Goal: Find specific page/section: Find specific page/section

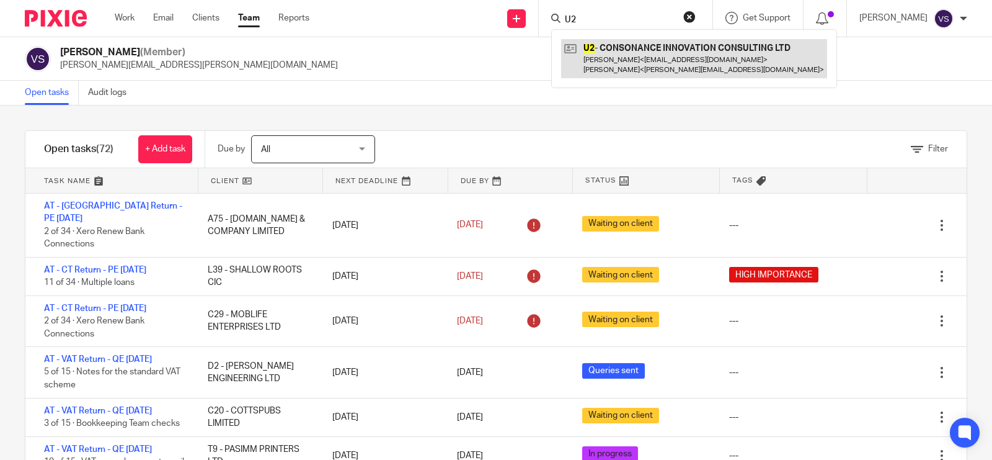
type input "U2"
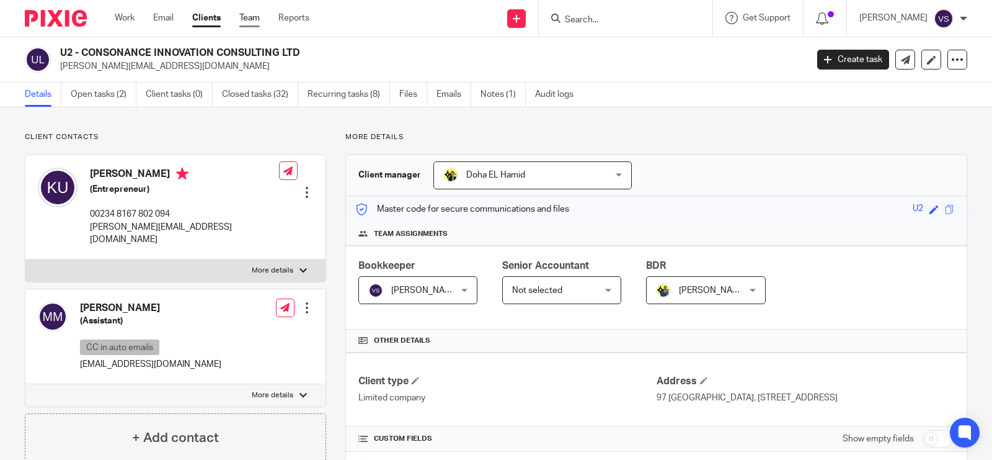
click at [246, 22] on link "Team" at bounding box center [249, 18] width 20 height 12
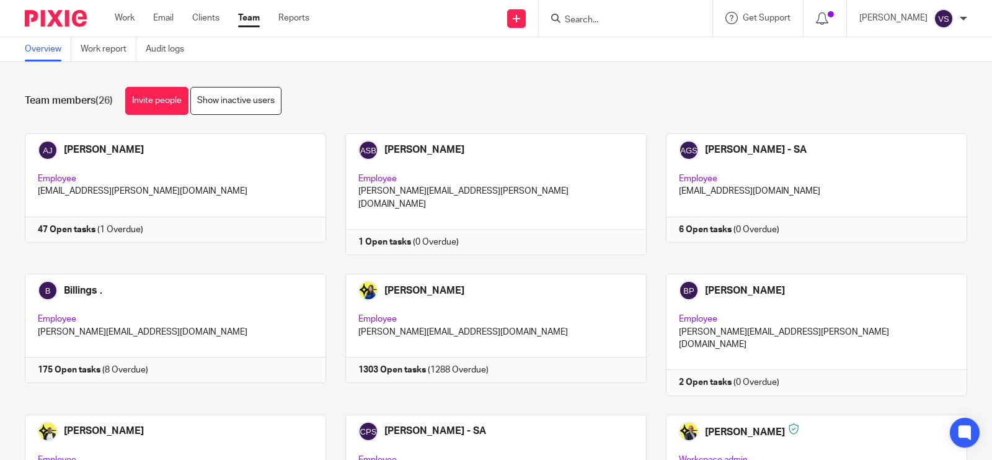
scroll to position [853, 0]
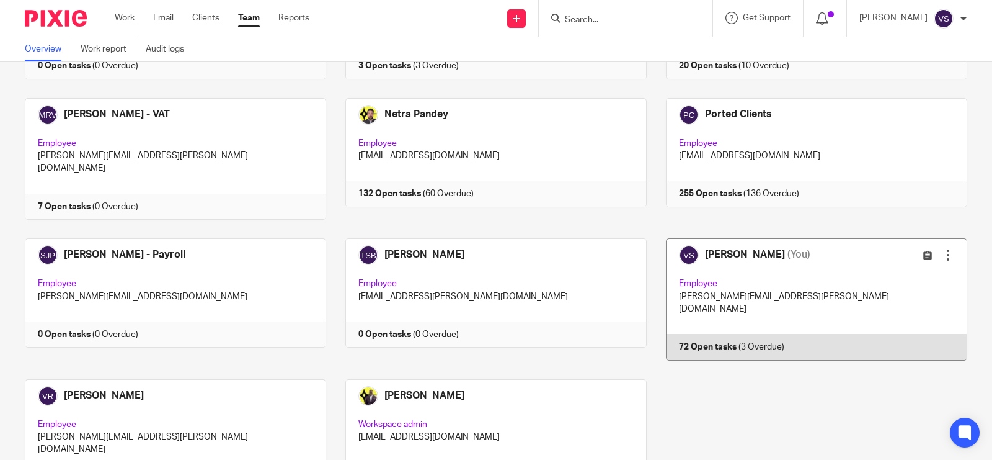
click at [792, 238] on link at bounding box center [807, 299] width 321 height 122
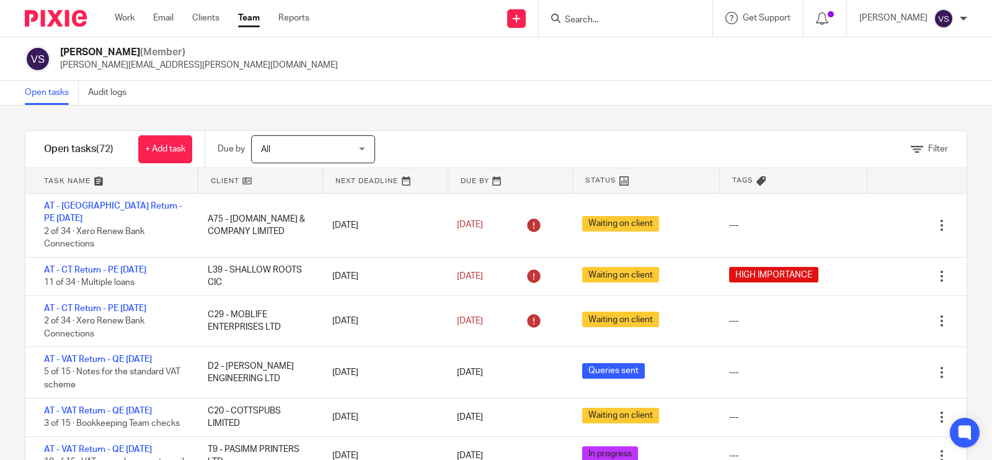
click at [611, 19] on input "Search" at bounding box center [620, 20] width 112 height 11
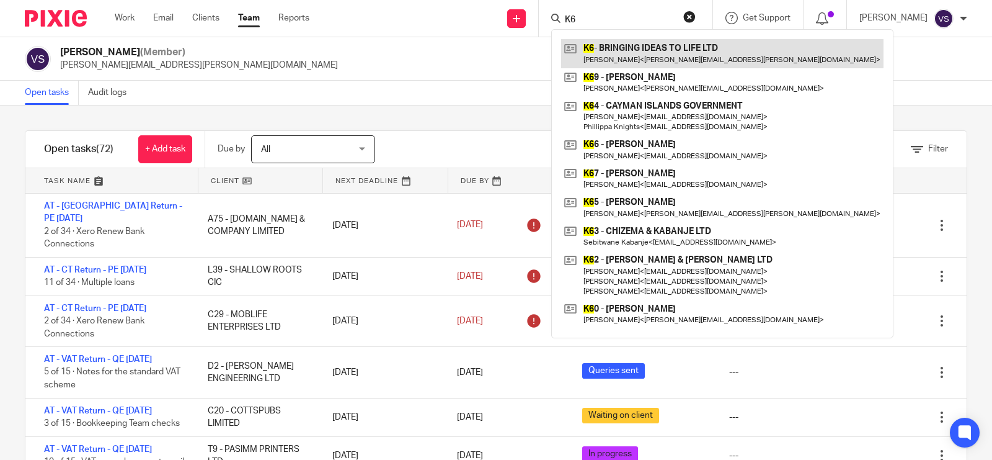
type input "K6"
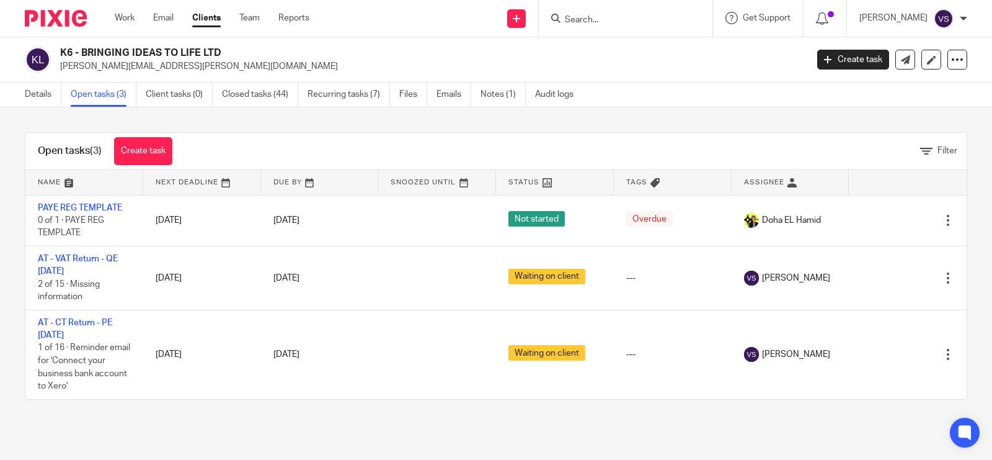
click at [613, 13] on form at bounding box center [630, 19] width 132 height 16
click at [621, 20] on input "Search" at bounding box center [620, 20] width 112 height 11
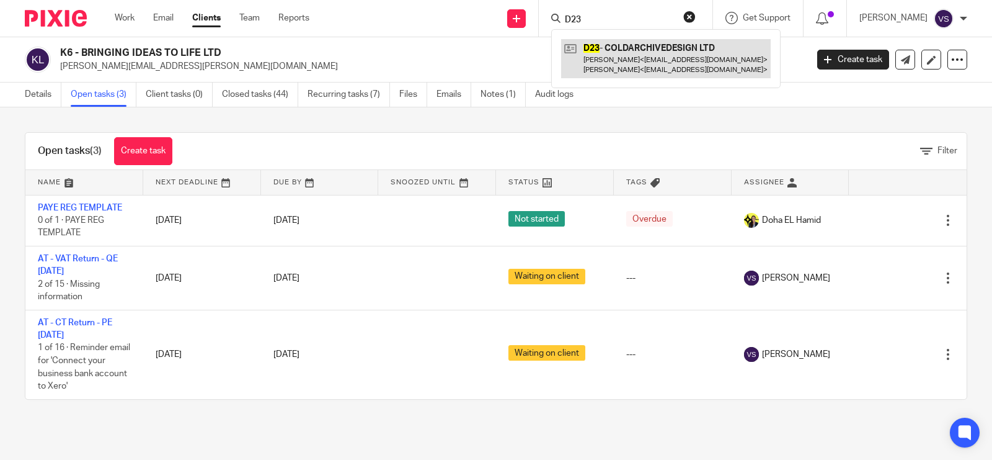
type input "D23"
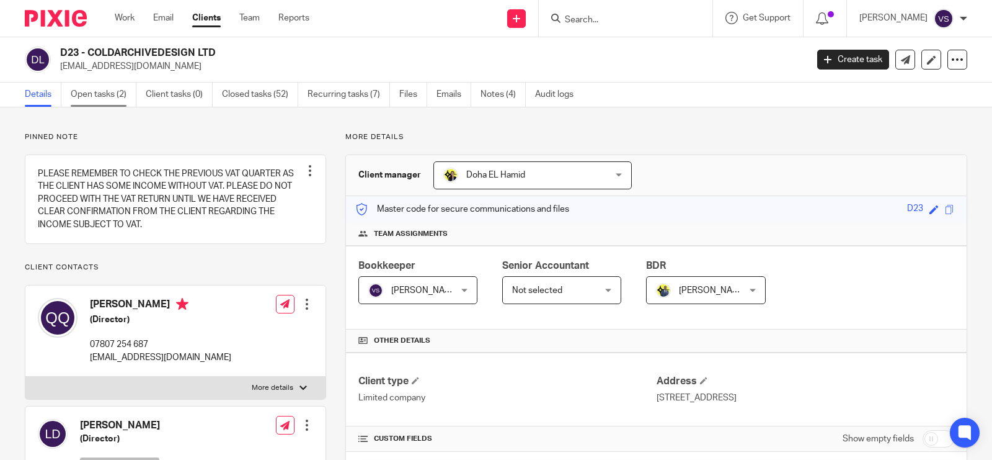
click at [94, 92] on link "Open tasks (2)" at bounding box center [104, 94] width 66 height 24
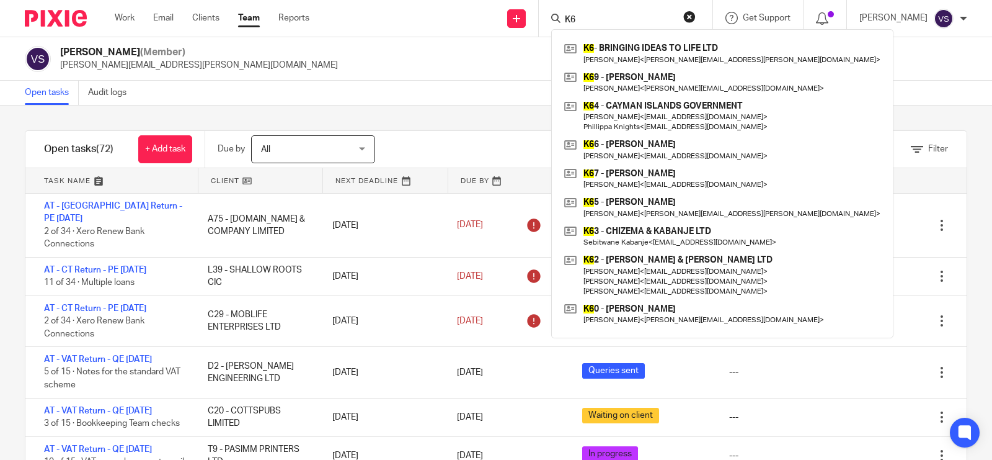
click at [553, 14] on div "K6 K6 - BRINGING IDEAS TO LIFE LTD [PERSON_NAME] < [PERSON_NAME][EMAIL_ADDRESS]…" at bounding box center [626, 18] width 174 height 37
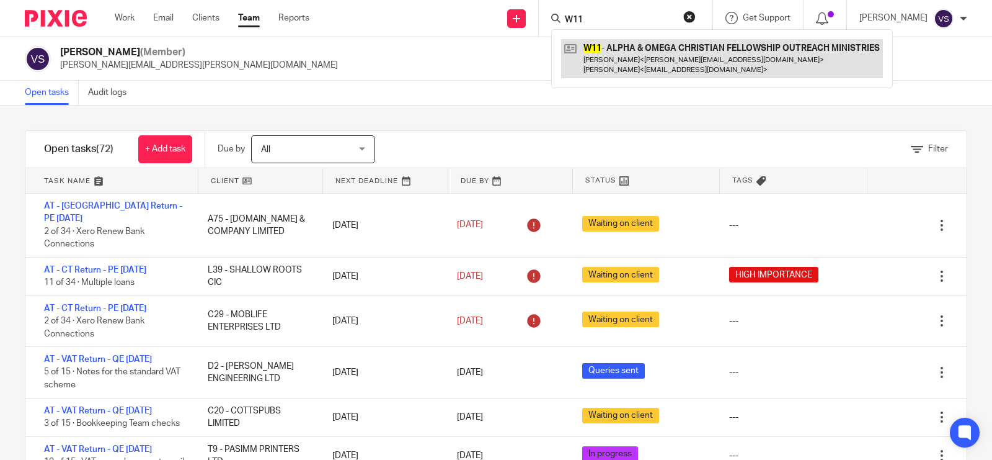
type input "W11"
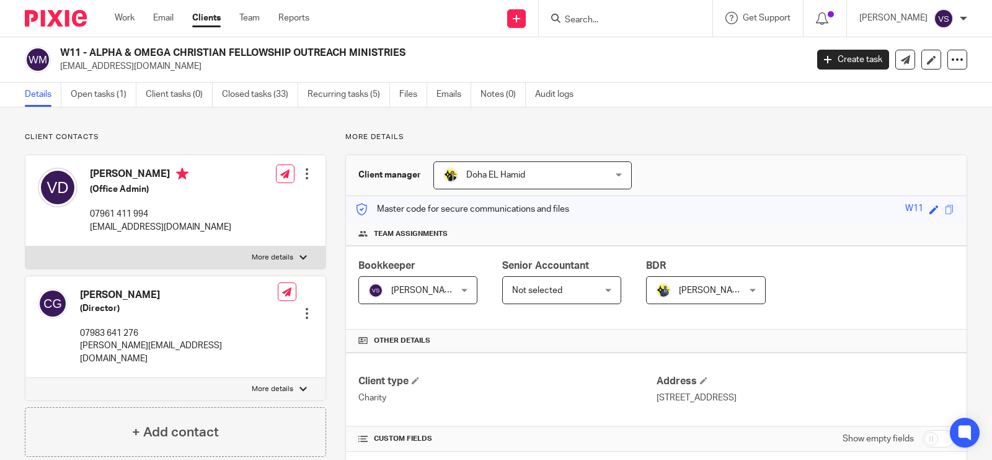
drag, startPoint x: 94, startPoint y: 50, endPoint x: 405, endPoint y: 53, distance: 311.3
click at [405, 53] on h2 "W11 - ALPHA & OMEGA CHRISTIAN FELLOWSHIP OUTREACH MINISTRIES" at bounding box center [355, 53] width 591 height 13
click at [304, 53] on h2 "W11 - ALPHA & OMEGA CHRISTIAN FELLOWSHIP OUTREACH MINISTRIES" at bounding box center [355, 53] width 591 height 13
drag, startPoint x: 93, startPoint y: 50, endPoint x: 425, endPoint y: 51, distance: 332.4
click at [425, 51] on h2 "W11 - ALPHA & OMEGA CHRISTIAN FELLOWSHIP OUTREACH MINISTRIES" at bounding box center [355, 53] width 591 height 13
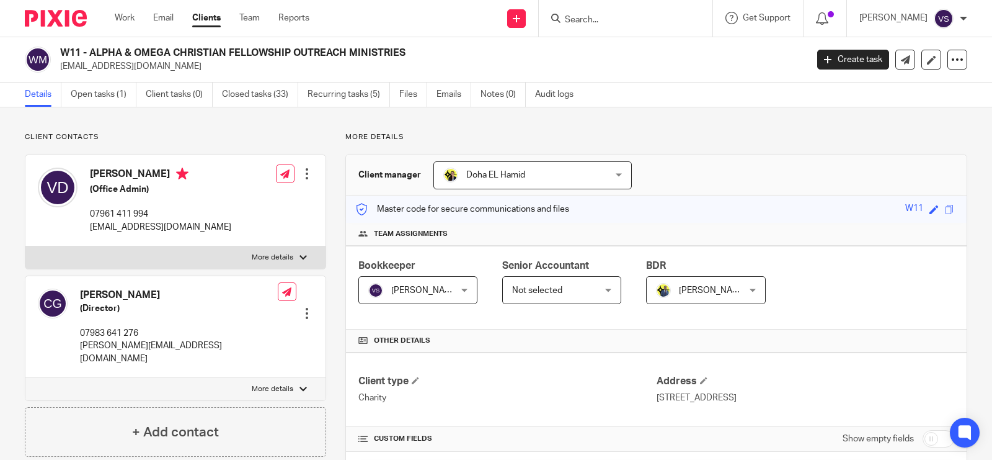
copy h2 "ALPHA & OMEGA CHRISTIAN FELLOWSHIP OUTREACH MINISTRIES"
click at [98, 95] on link "Open tasks (1)" at bounding box center [104, 94] width 66 height 24
